Goal: Transaction & Acquisition: Download file/media

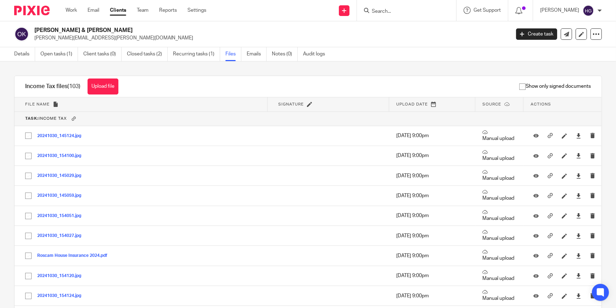
scroll to position [226, 0]
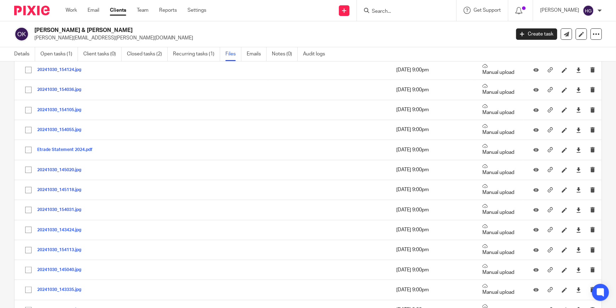
click at [117, 12] on link "Clients" at bounding box center [118, 10] width 16 height 7
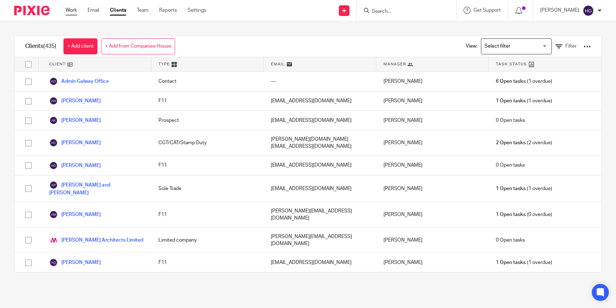
click at [68, 7] on link "Work" at bounding box center [71, 10] width 11 height 7
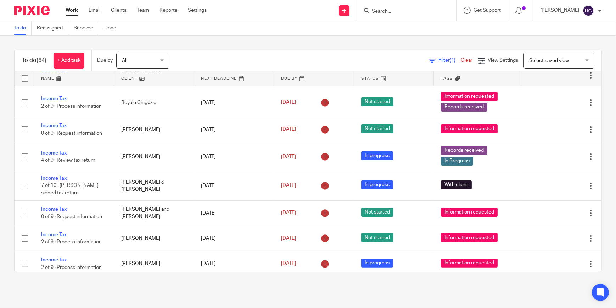
scroll to position [193, 0]
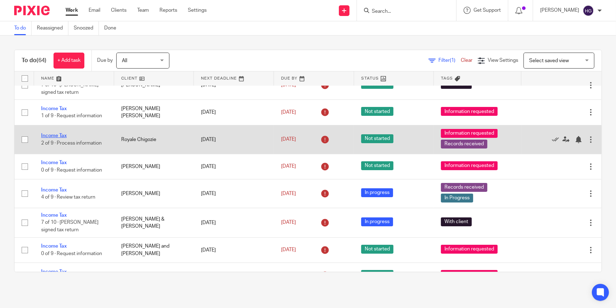
click at [61, 133] on link "Income Tax" at bounding box center [54, 135] width 26 height 5
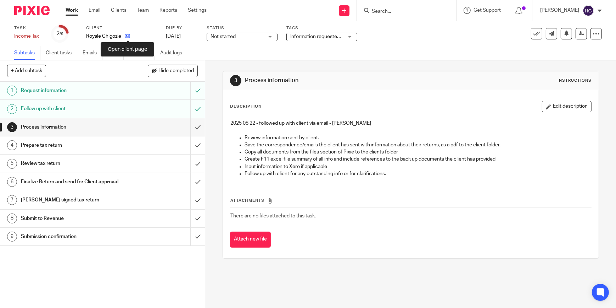
click at [127, 35] on icon at bounding box center [127, 35] width 5 height 5
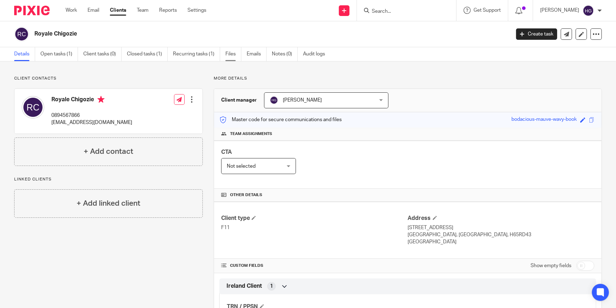
click at [237, 52] on link "Files" at bounding box center [234, 54] width 16 height 14
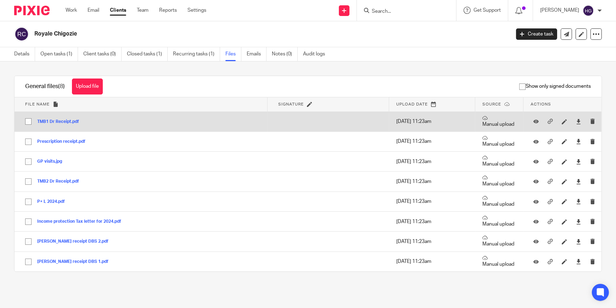
click at [23, 119] on input "checkbox" at bounding box center [28, 121] width 13 height 13
checkbox input "true"
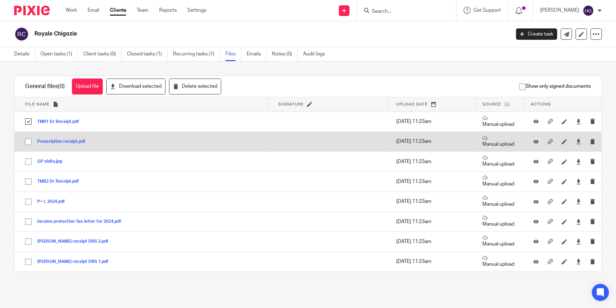
click at [29, 142] on input "checkbox" at bounding box center [28, 141] width 13 height 13
checkbox input "true"
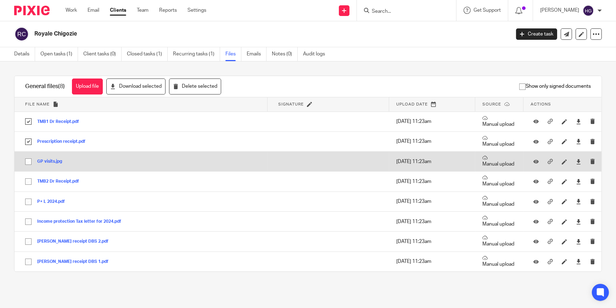
click at [26, 161] on input "checkbox" at bounding box center [28, 161] width 13 height 13
checkbox input "true"
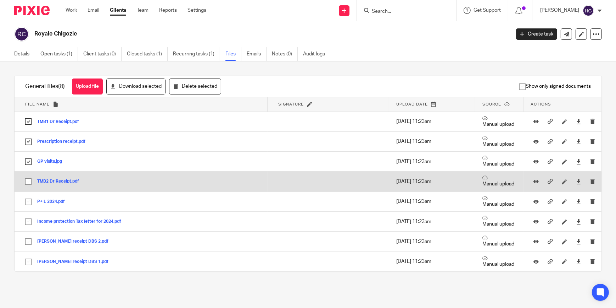
click at [30, 181] on input "checkbox" at bounding box center [28, 181] width 13 height 13
checkbox input "true"
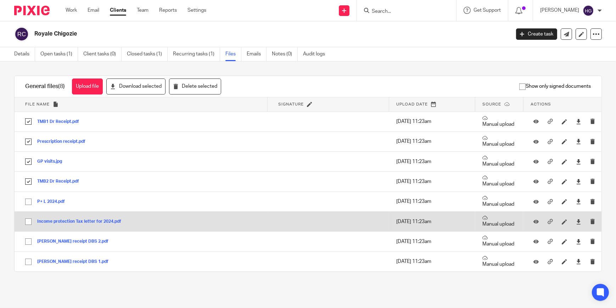
drag, startPoint x: 28, startPoint y: 202, endPoint x: 28, endPoint y: 220, distance: 17.4
click at [28, 203] on input "checkbox" at bounding box center [28, 201] width 13 height 13
checkbox input "true"
click at [27, 221] on input "checkbox" at bounding box center [28, 221] width 13 height 13
checkbox input "true"
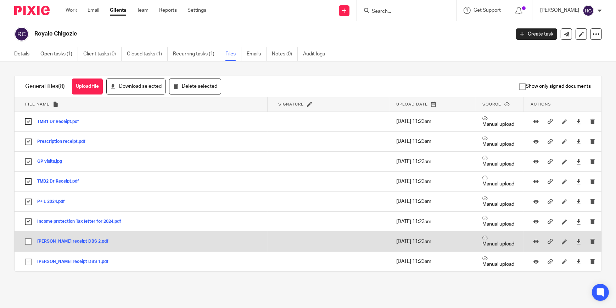
drag, startPoint x: 25, startPoint y: 238, endPoint x: 26, endPoint y: 241, distance: 3.7
click at [25, 238] on input "checkbox" at bounding box center [28, 240] width 13 height 13
checkbox input "true"
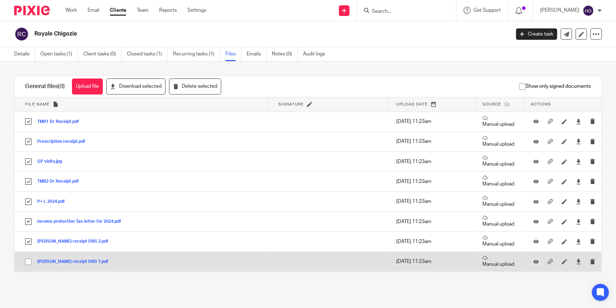
click at [28, 261] on input "checkbox" at bounding box center [28, 261] width 13 height 13
checkbox input "true"
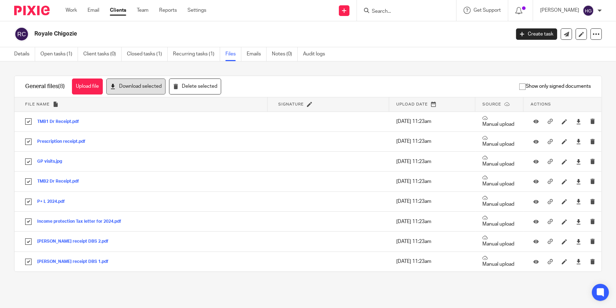
click at [150, 83] on button "Download selected" at bounding box center [135, 86] width 59 height 16
